Goal: Transaction & Acquisition: Purchase product/service

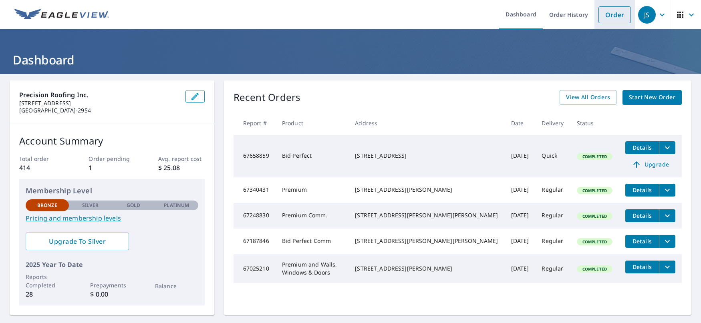
click at [553, 19] on link "Order" at bounding box center [614, 14] width 32 height 17
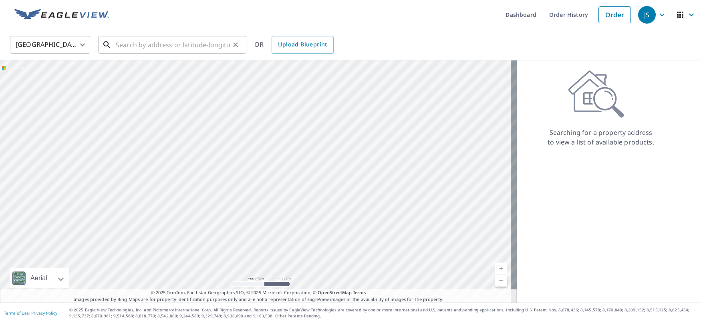
click at [135, 47] on input "text" at bounding box center [173, 45] width 114 height 22
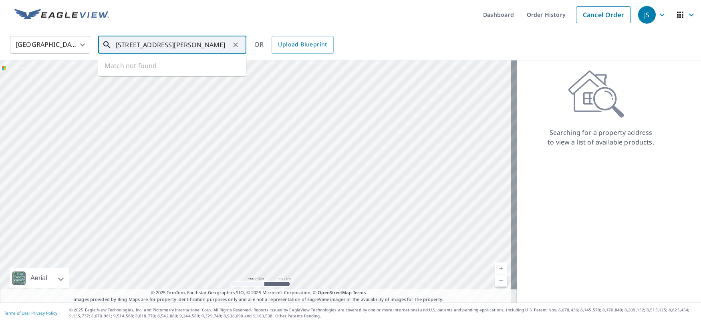
scroll to position [0, 2]
type input "[STREET_ADDRESS][PERSON_NAME]"
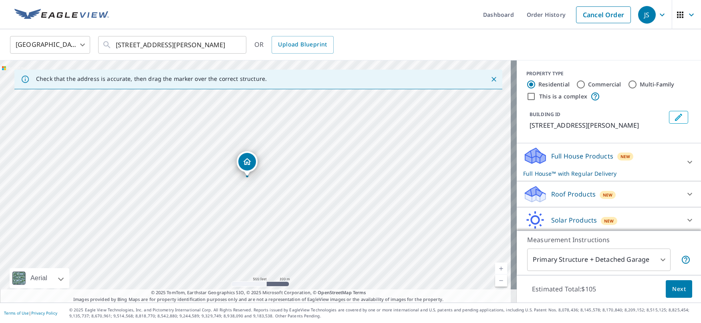
scroll to position [29, 0]
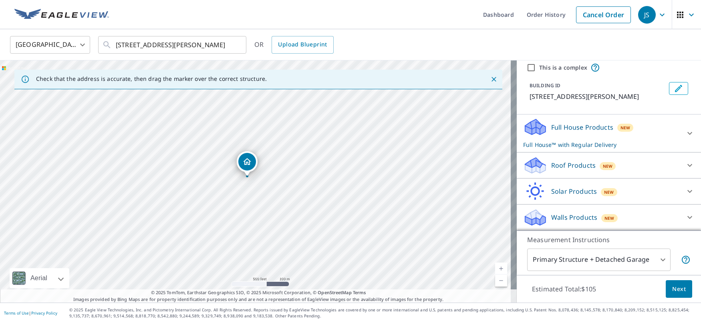
click at [553, 164] on icon at bounding box center [690, 166] width 10 height 10
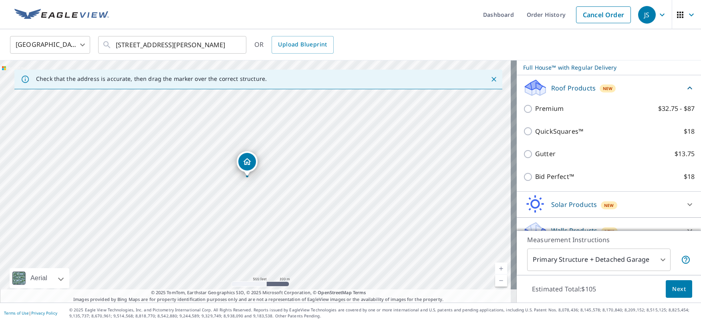
scroll to position [109, 0]
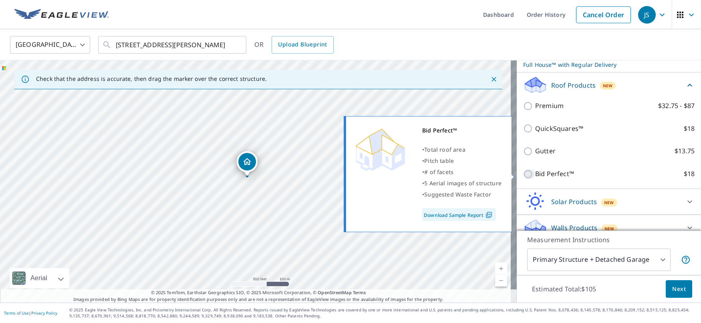
click at [524, 174] on input "Bid Perfect™ $18" at bounding box center [529, 174] width 12 height 10
checkbox input "true"
checkbox input "false"
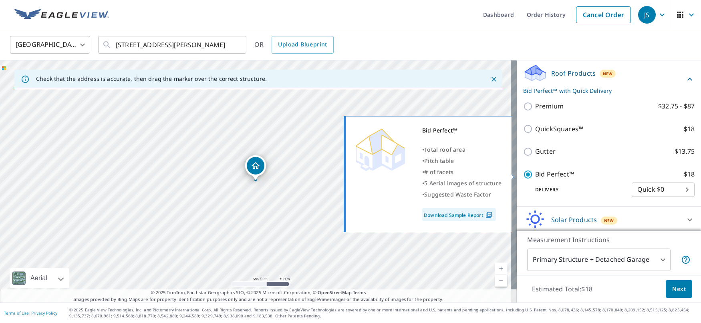
scroll to position [109, 0]
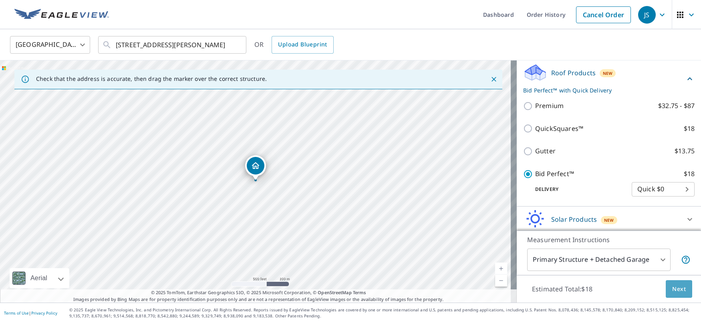
click at [553, 288] on span "Next" at bounding box center [679, 289] width 14 height 10
